Goal: Obtain resource: Download file/media

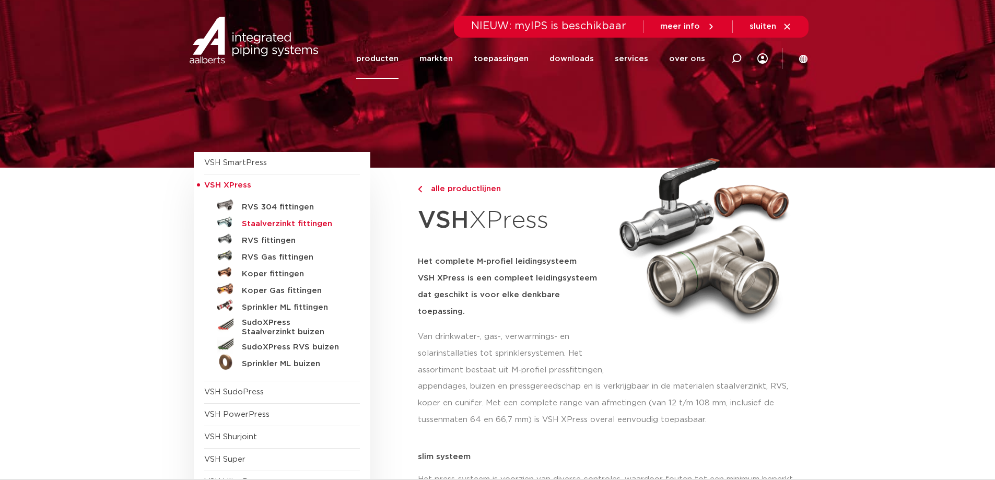
click at [307, 224] on h5 "Staalverzinkt fittingen" at bounding box center [293, 223] width 103 height 9
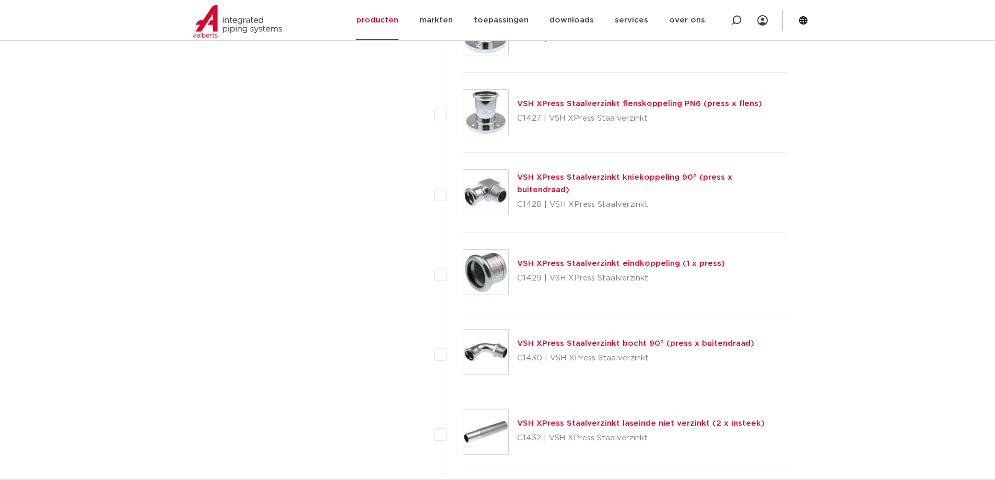
scroll to position [1435, 0]
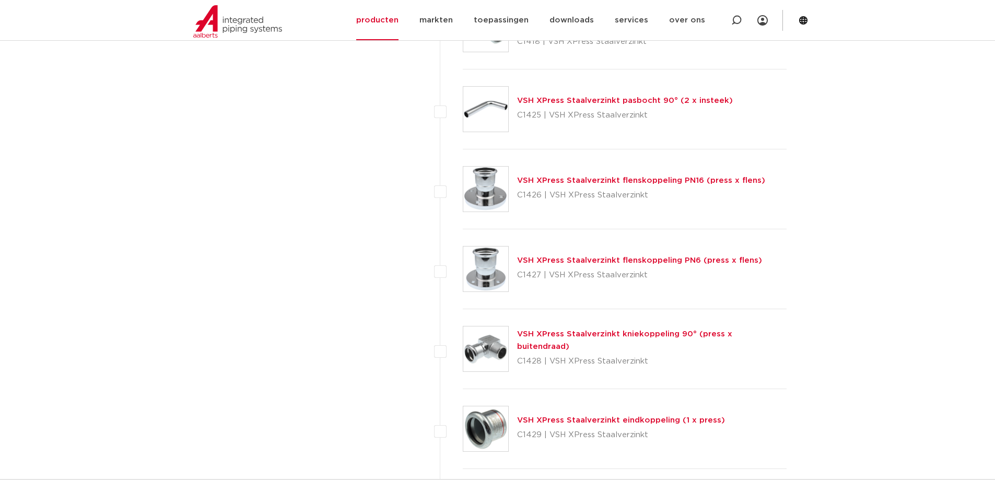
click at [589, 181] on link "VSH XPress Staalverzinkt flenskoppeling PN16 (press x flens)" at bounding box center [641, 181] width 248 height 8
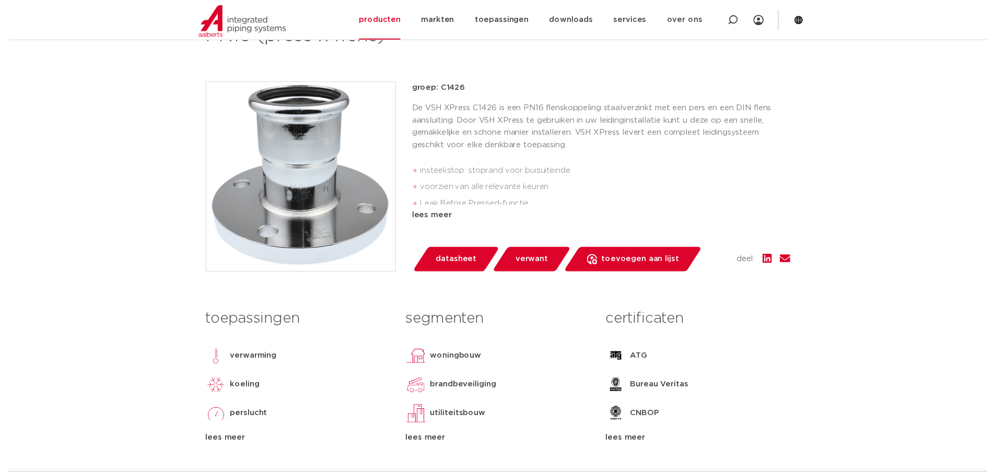
scroll to position [261, 0]
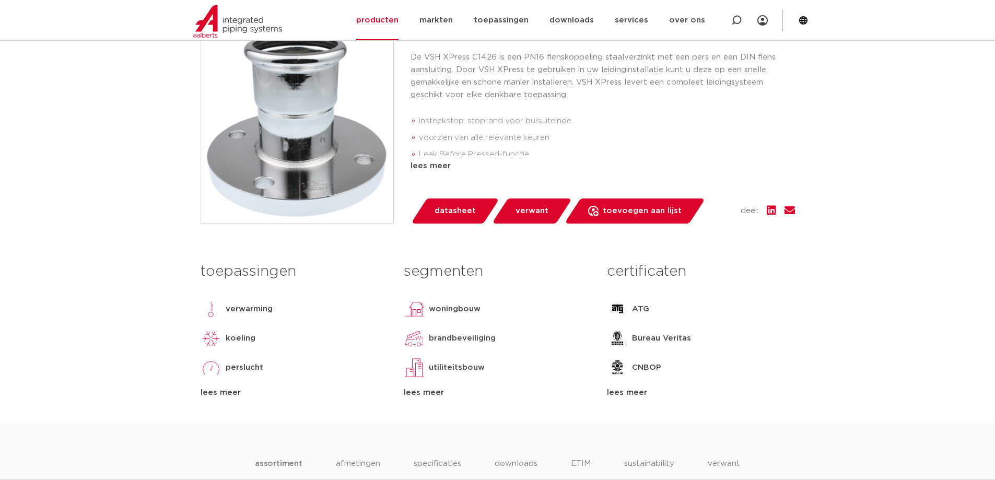
click at [452, 217] on span "datasheet" at bounding box center [455, 211] width 41 height 17
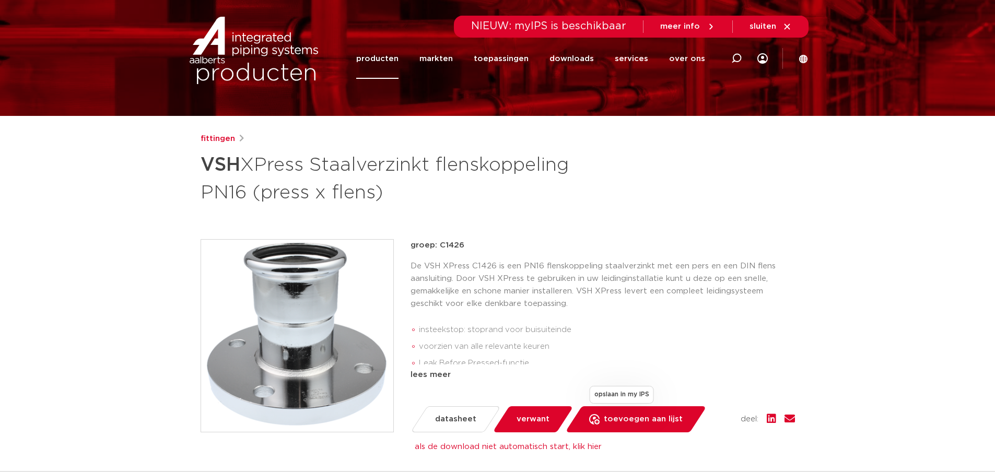
scroll to position [0, 0]
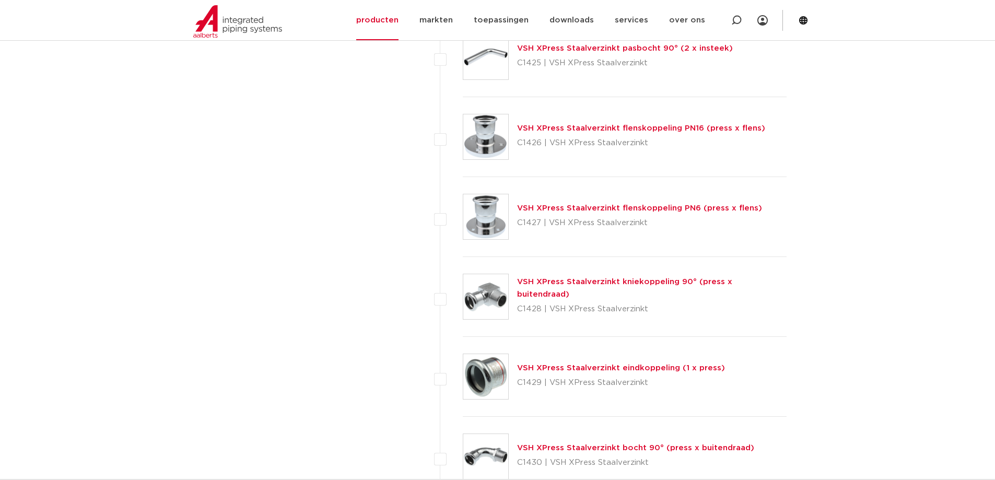
click at [604, 209] on link "VSH XPress Staalverzinkt flenskoppeling PN6 (press x flens)" at bounding box center [639, 208] width 245 height 8
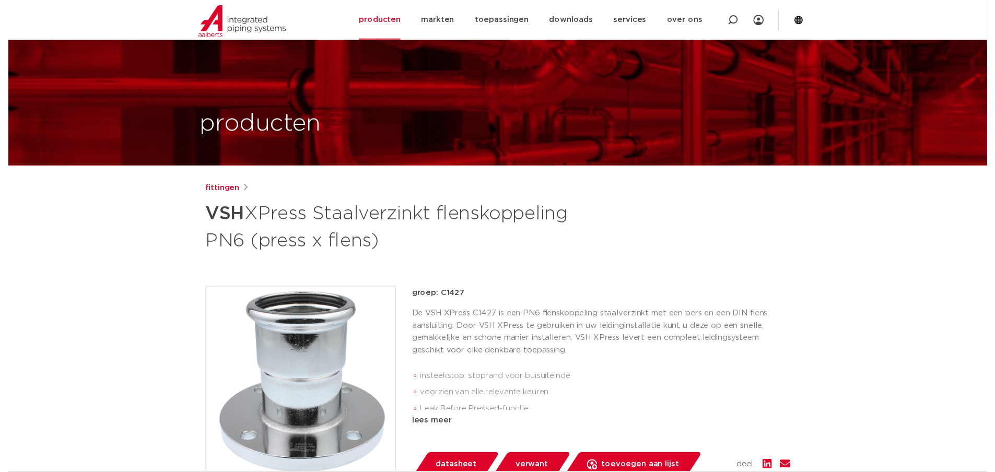
scroll to position [209, 0]
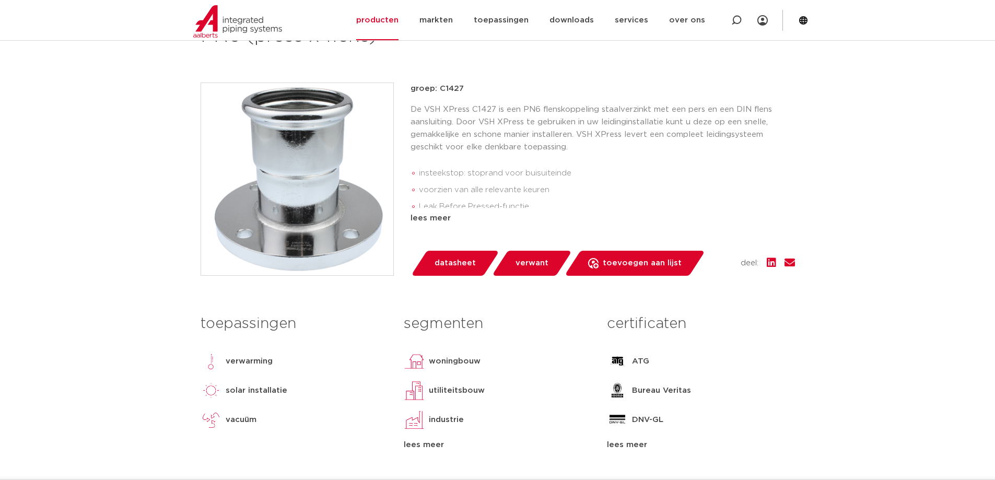
click at [453, 265] on span "datasheet" at bounding box center [455, 263] width 41 height 17
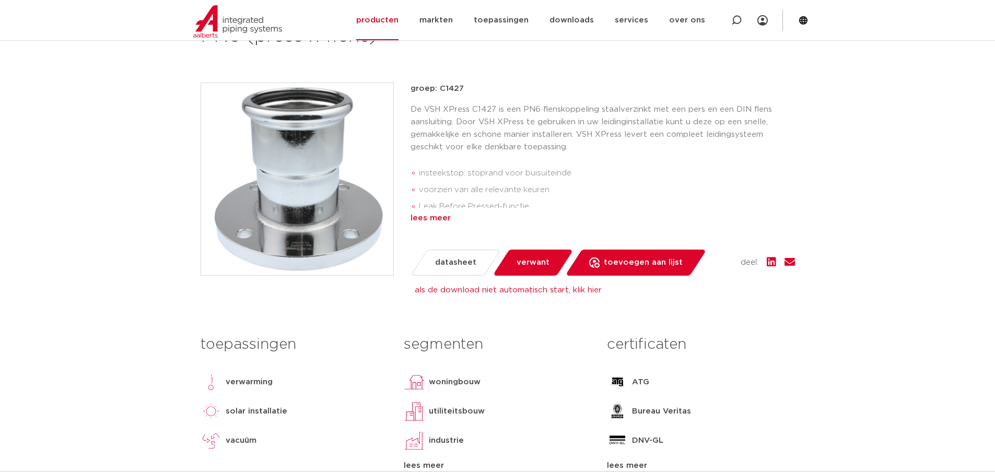
click at [426, 216] on div "lees meer" at bounding box center [603, 218] width 384 height 13
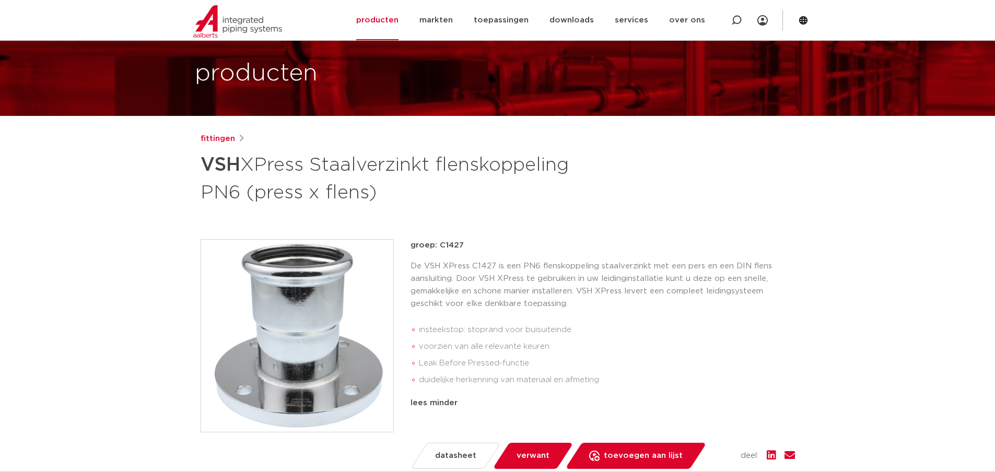
scroll to position [0, 0]
